Goal: Find specific page/section

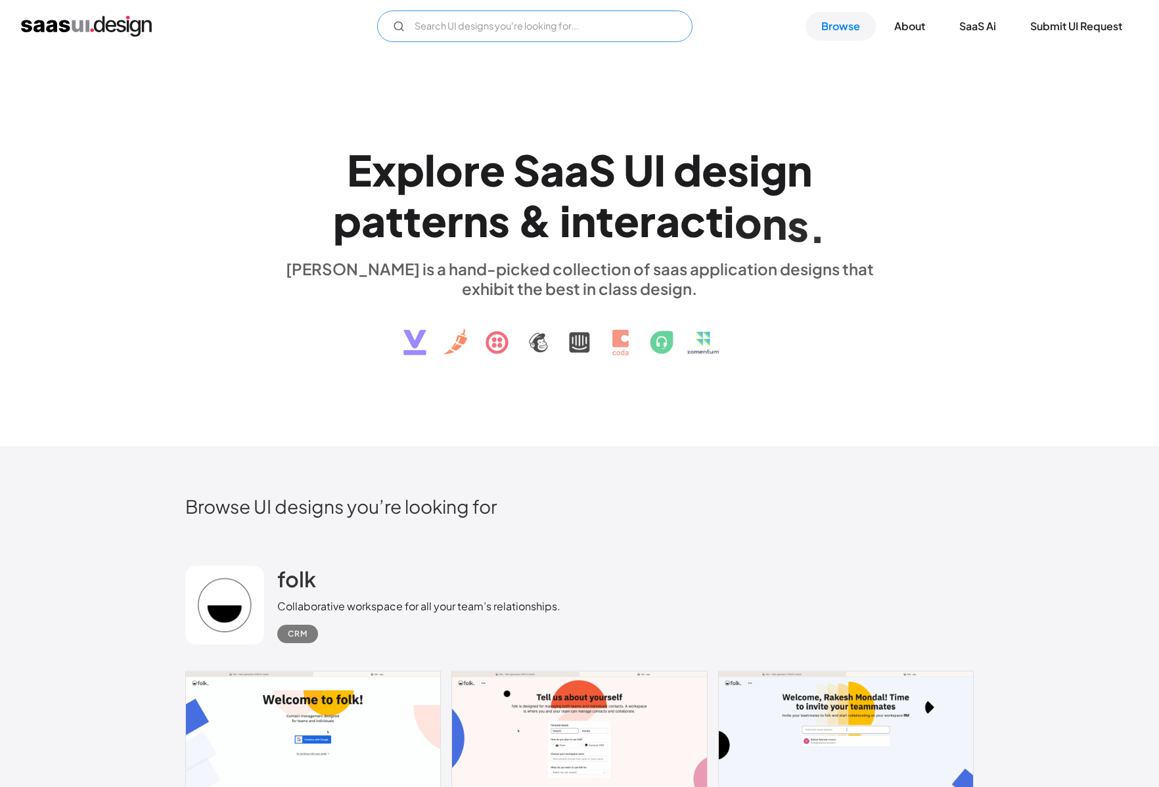
click at [489, 24] on input "Email Form" at bounding box center [534, 27] width 315 height 32
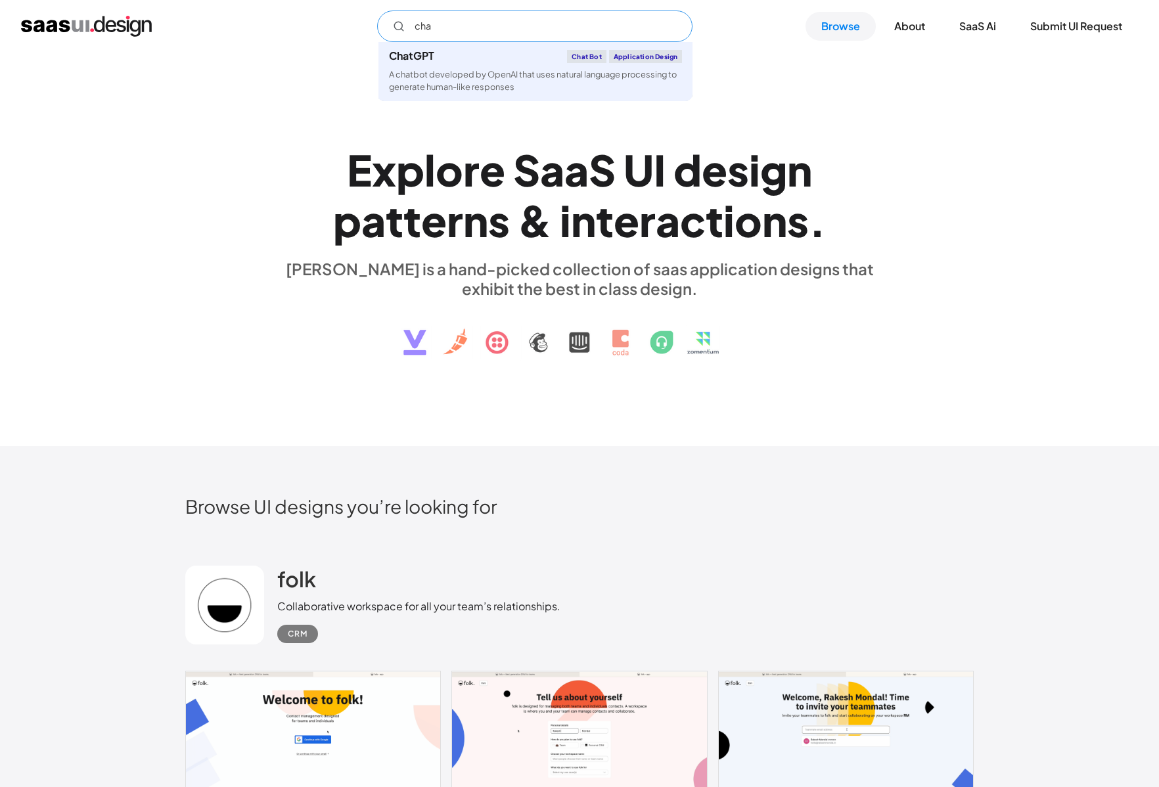
type input "chat"
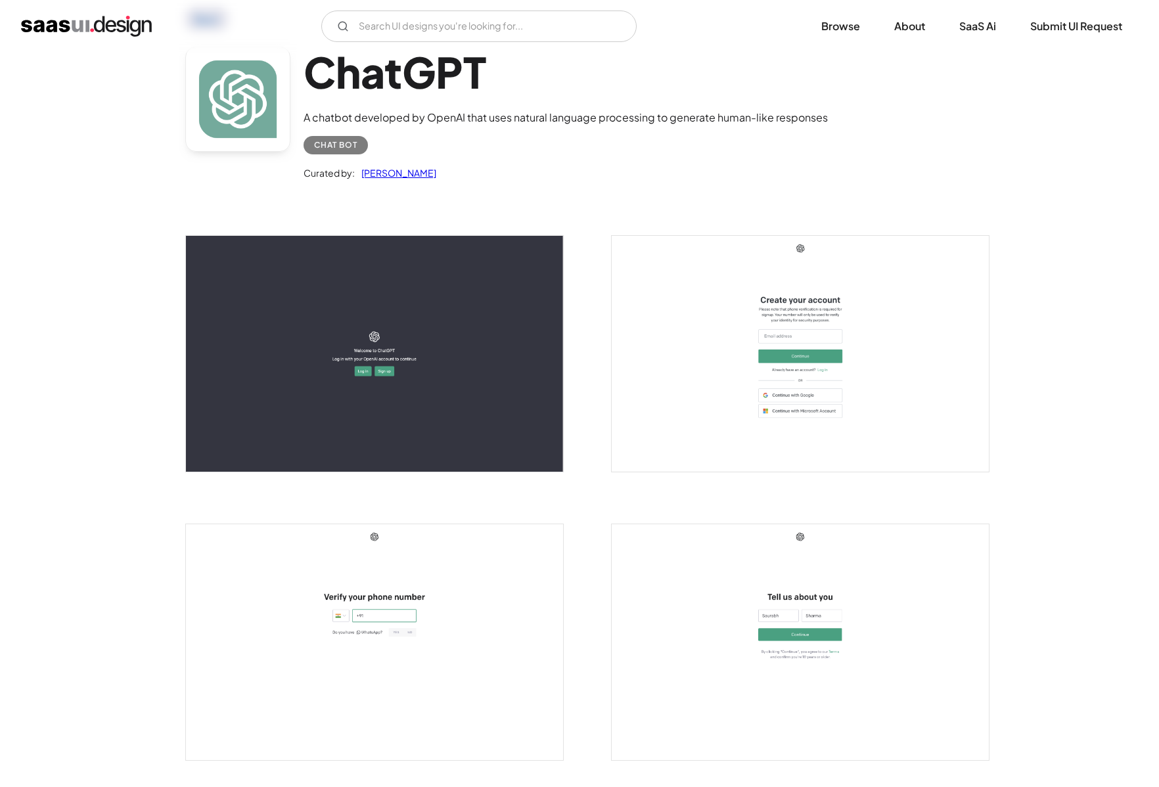
scroll to position [4, 0]
